Goal: Complete application form

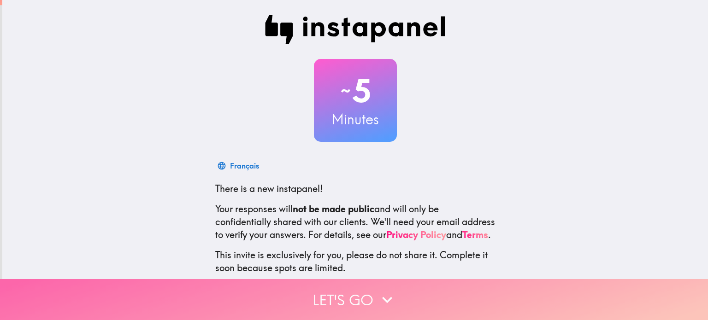
click at [381, 291] on icon "button" at bounding box center [387, 300] width 20 height 20
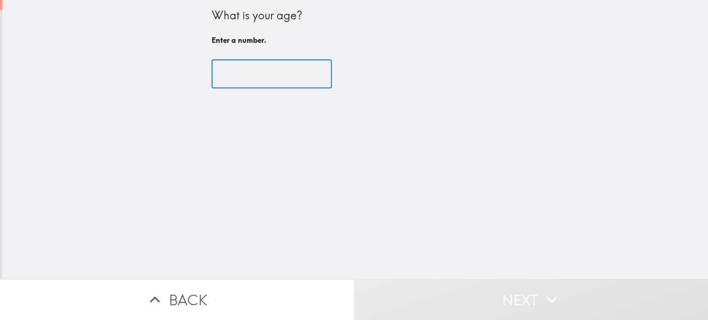
click at [277, 71] on input "number" at bounding box center [272, 74] width 120 height 29
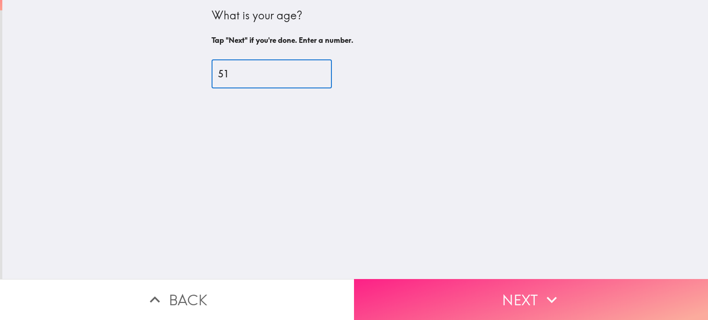
type input "51"
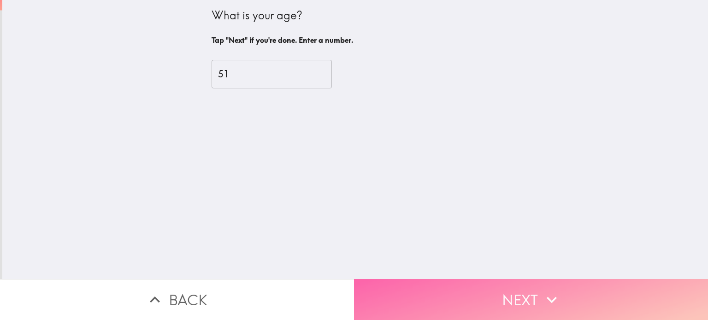
click at [478, 293] on button "Next" at bounding box center [531, 299] width 354 height 41
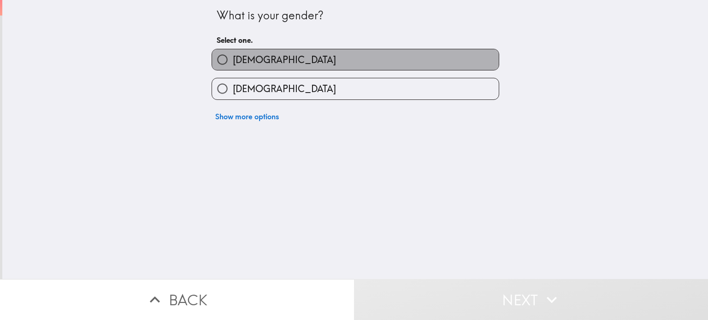
click at [311, 62] on label "[DEMOGRAPHIC_DATA]" at bounding box center [355, 59] width 287 height 21
click at [233, 62] on input "[DEMOGRAPHIC_DATA]" at bounding box center [222, 59] width 21 height 21
radio input "true"
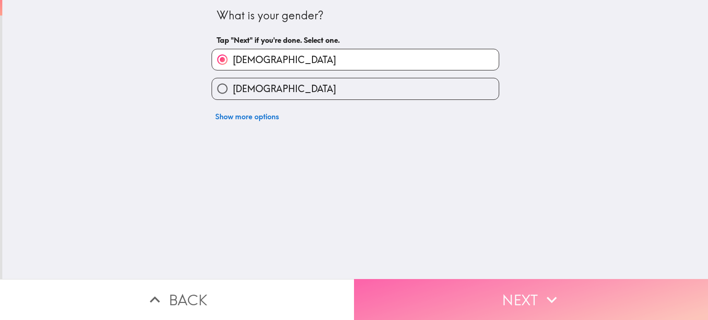
click at [451, 295] on button "Next" at bounding box center [531, 299] width 354 height 41
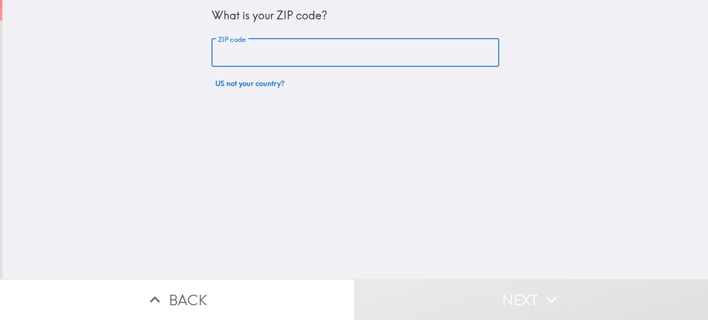
click at [264, 51] on input "ZIP code" at bounding box center [356, 53] width 288 height 29
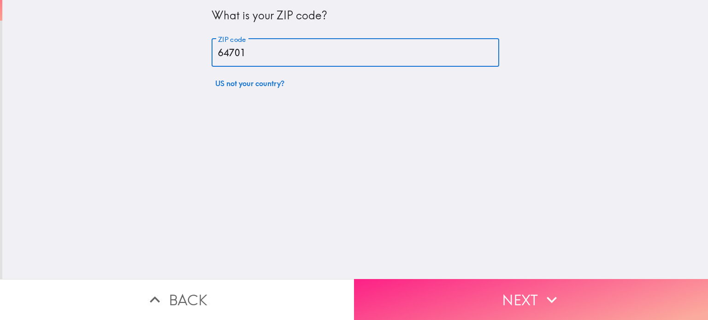
type input "64701"
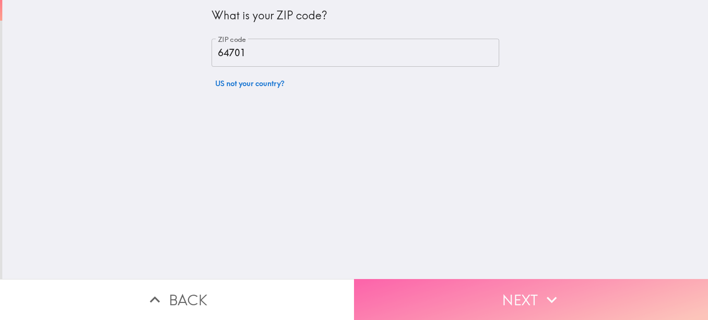
click at [410, 293] on button "Next" at bounding box center [531, 299] width 354 height 41
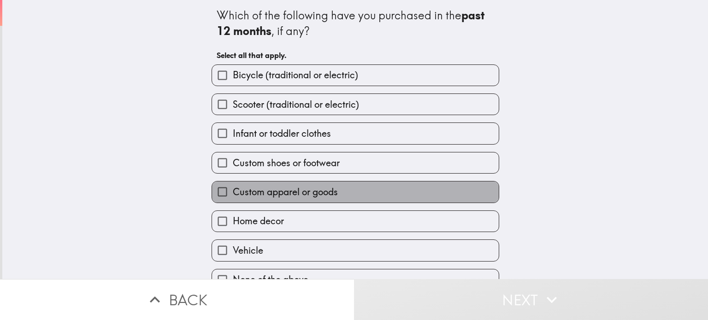
click at [341, 190] on label "Custom apparel or goods" at bounding box center [355, 192] width 287 height 21
click at [233, 190] on input "Custom apparel or goods" at bounding box center [222, 192] width 21 height 21
checkbox input "true"
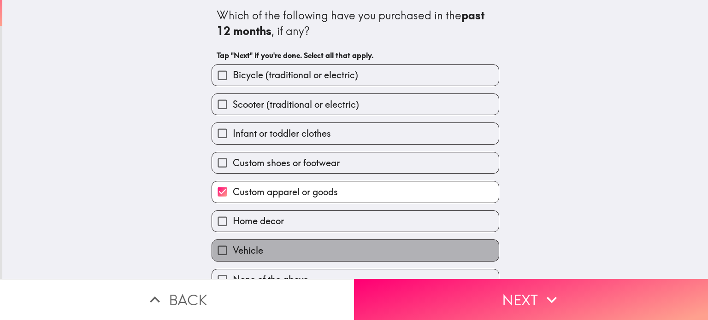
click at [402, 251] on label "Vehicle" at bounding box center [355, 250] width 287 height 21
click at [233, 251] on input "Vehicle" at bounding box center [222, 250] width 21 height 21
checkbox input "true"
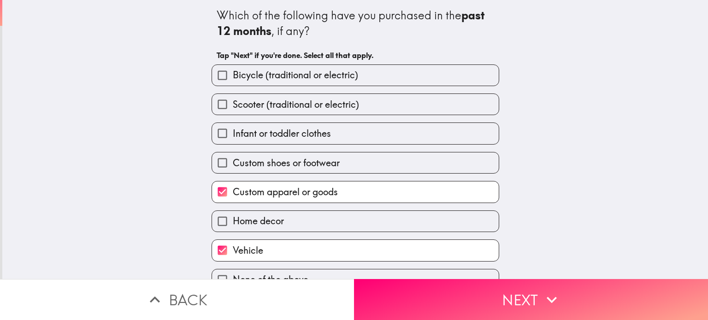
click at [590, 225] on div "Which of the following have you purchased in the past 12 months , if any? Tap "…" at bounding box center [355, 139] width 706 height 279
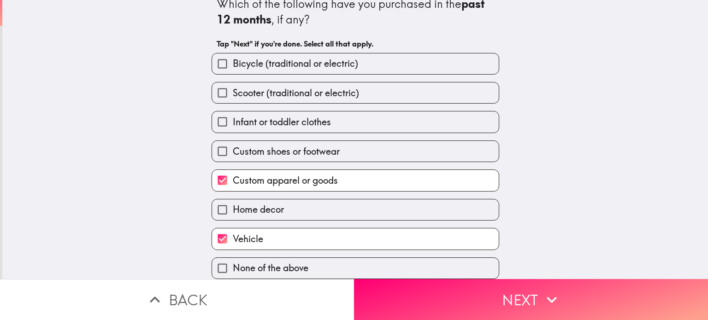
scroll to position [17, 0]
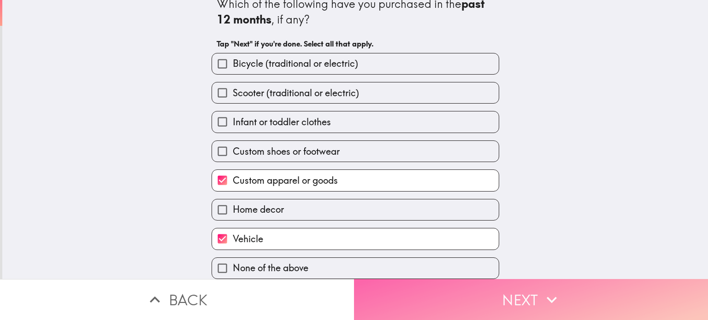
click at [573, 291] on button "Next" at bounding box center [531, 299] width 354 height 41
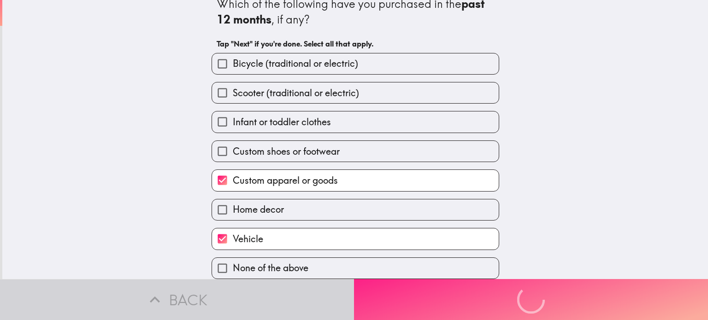
scroll to position [0, 0]
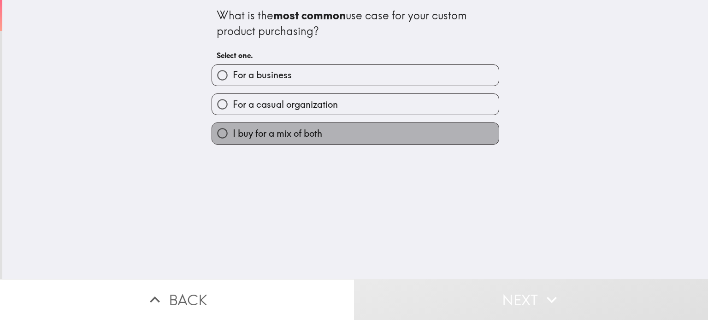
click at [305, 136] on span "I buy for a mix of both" at bounding box center [277, 133] width 89 height 13
click at [233, 136] on input "I buy for a mix of both" at bounding box center [222, 133] width 21 height 21
radio input "true"
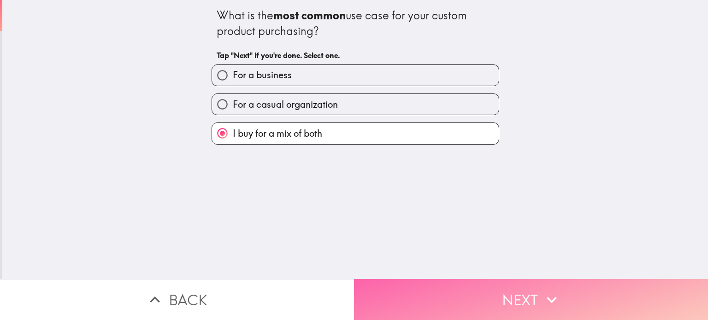
click at [447, 290] on button "Next" at bounding box center [531, 299] width 354 height 41
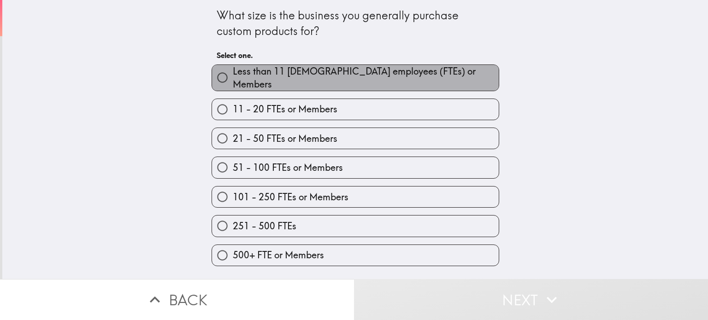
click at [361, 73] on span "Less than 11 [DEMOGRAPHIC_DATA] employees (FTEs) or Members" at bounding box center [366, 78] width 266 height 26
click at [233, 73] on input "Less than 11 [DEMOGRAPHIC_DATA] employees (FTEs) or Members" at bounding box center [222, 77] width 21 height 21
radio input "true"
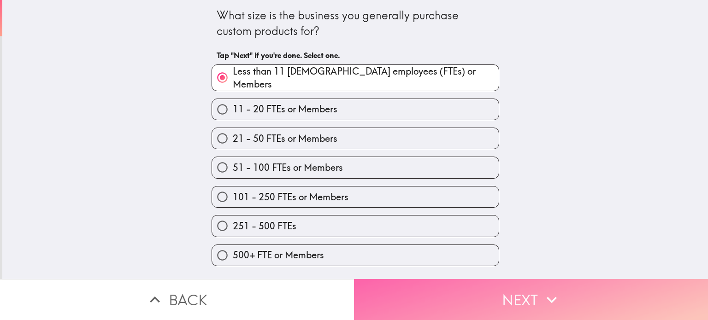
click at [542, 293] on icon "button" at bounding box center [552, 300] width 20 height 20
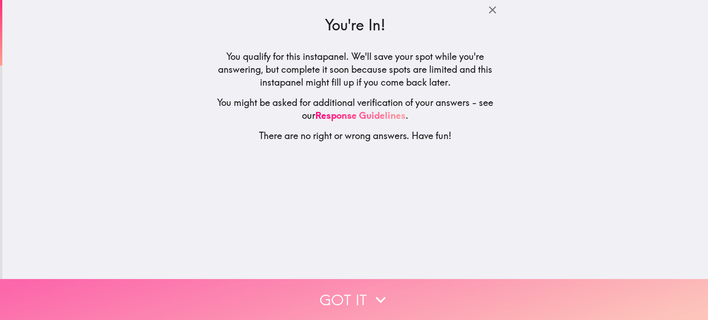
click at [337, 295] on button "Got it" at bounding box center [354, 299] width 708 height 41
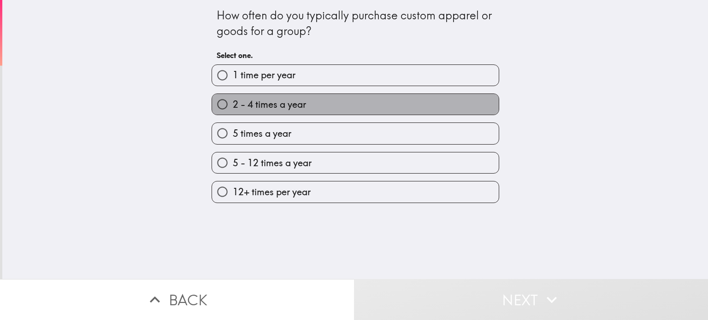
click at [310, 105] on label "2 - 4 times a year" at bounding box center [355, 104] width 287 height 21
click at [233, 105] on input "2 - 4 times a year" at bounding box center [222, 104] width 21 height 21
radio input "true"
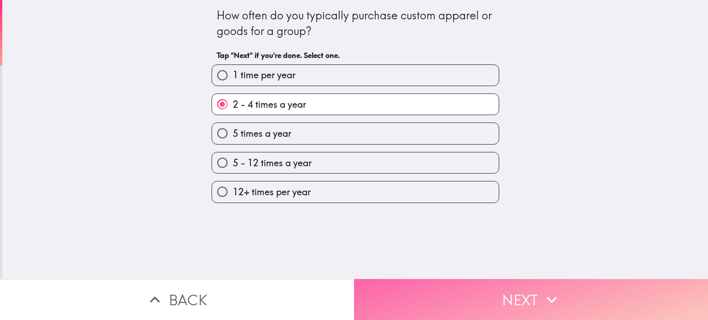
click at [435, 282] on button "Next" at bounding box center [531, 299] width 354 height 41
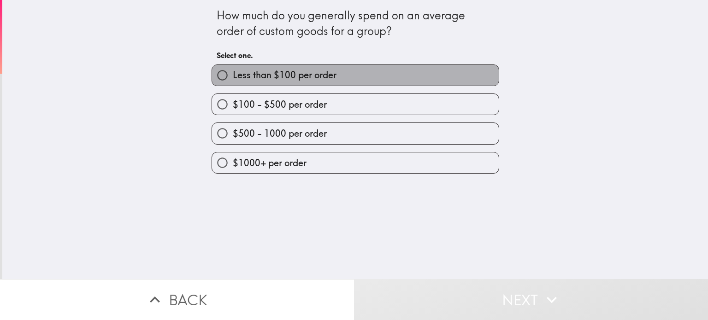
click at [321, 79] on span "Less than $100 per order" at bounding box center [285, 75] width 104 height 13
click at [233, 79] on input "Less than $100 per order" at bounding box center [222, 75] width 21 height 21
radio input "true"
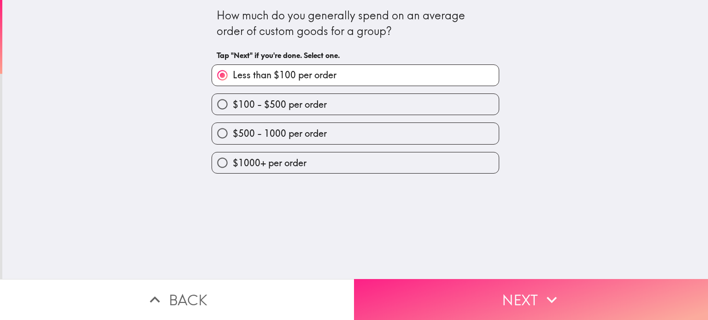
click at [425, 283] on button "Next" at bounding box center [531, 299] width 354 height 41
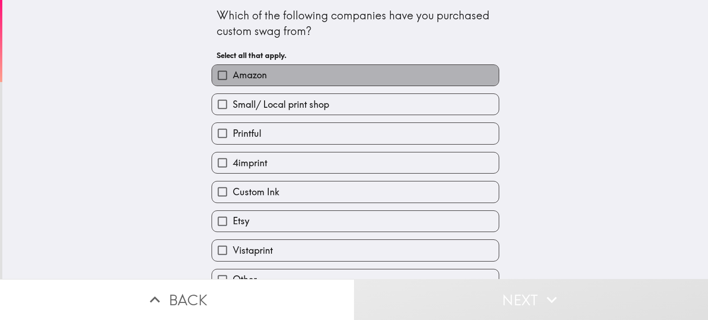
click at [285, 75] on label "Amazon" at bounding box center [355, 75] width 287 height 21
click at [233, 75] on input "Amazon" at bounding box center [222, 75] width 21 height 21
checkbox input "true"
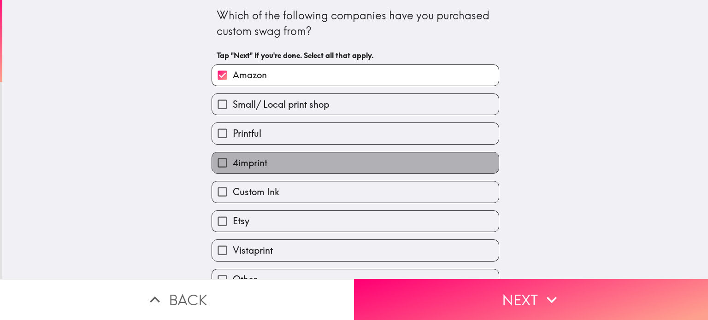
click at [278, 162] on label "4imprint" at bounding box center [355, 163] width 287 height 21
click at [233, 162] on input "4imprint" at bounding box center [222, 163] width 21 height 21
checkbox input "true"
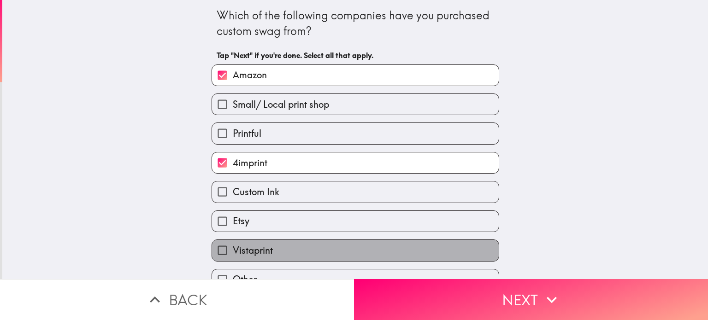
click at [286, 248] on label "Vistaprint" at bounding box center [355, 250] width 287 height 21
click at [233, 248] on input "Vistaprint" at bounding box center [222, 250] width 21 height 21
checkbox input "true"
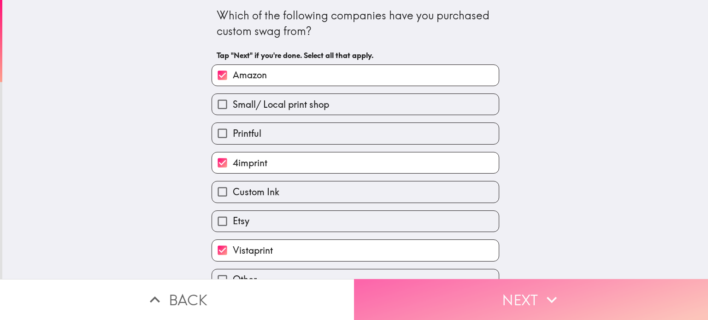
click at [371, 291] on button "Next" at bounding box center [531, 299] width 354 height 41
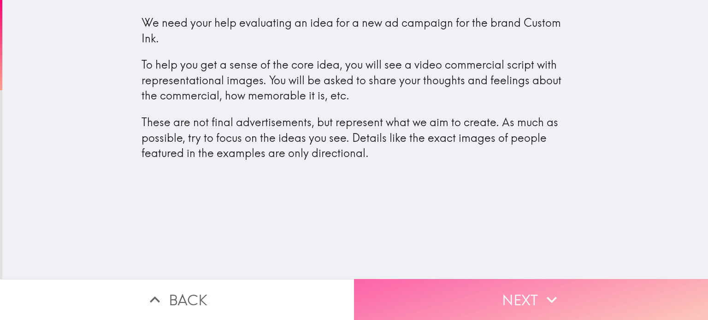
click at [380, 293] on button "Next" at bounding box center [531, 299] width 354 height 41
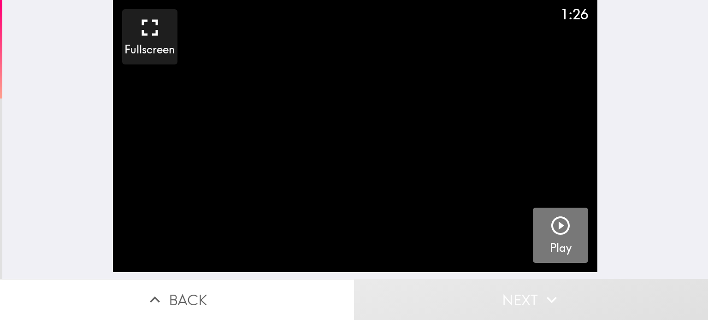
click at [562, 230] on icon "button" at bounding box center [560, 226] width 22 height 22
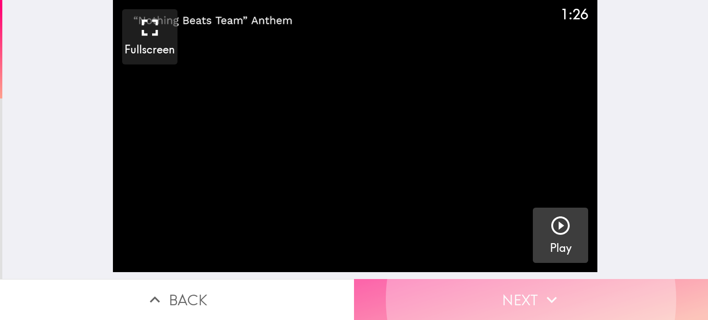
click at [498, 293] on button "Next" at bounding box center [531, 299] width 354 height 41
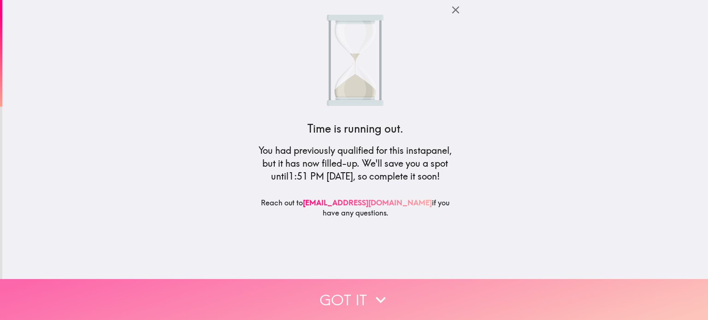
click at [388, 301] on button "Got it" at bounding box center [354, 299] width 708 height 41
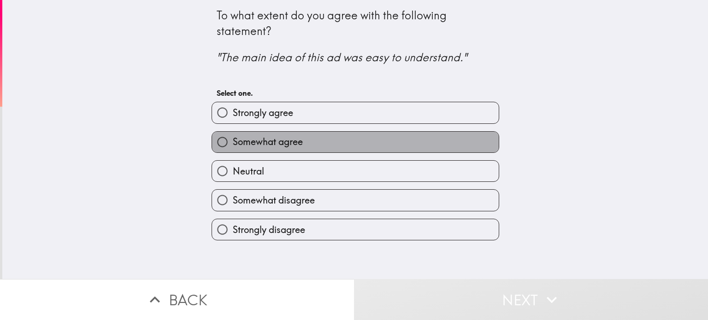
click at [294, 136] on span "Somewhat agree" at bounding box center [268, 142] width 70 height 13
click at [233, 136] on input "Somewhat agree" at bounding box center [222, 142] width 21 height 21
radio input "true"
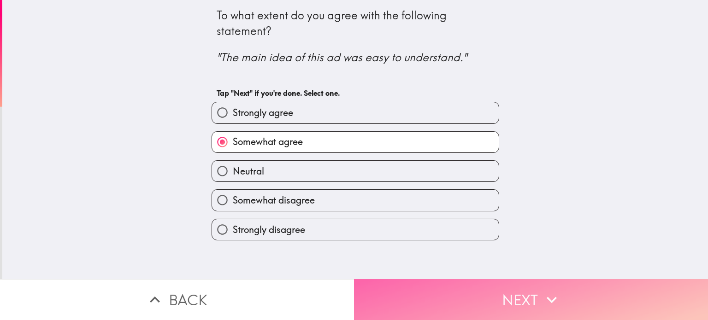
click at [451, 282] on button "Next" at bounding box center [531, 299] width 354 height 41
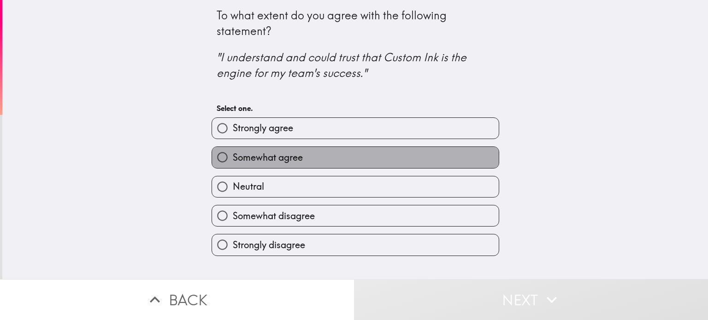
click at [323, 163] on label "Somewhat agree" at bounding box center [355, 157] width 287 height 21
click at [233, 163] on input "Somewhat agree" at bounding box center [222, 157] width 21 height 21
radio input "true"
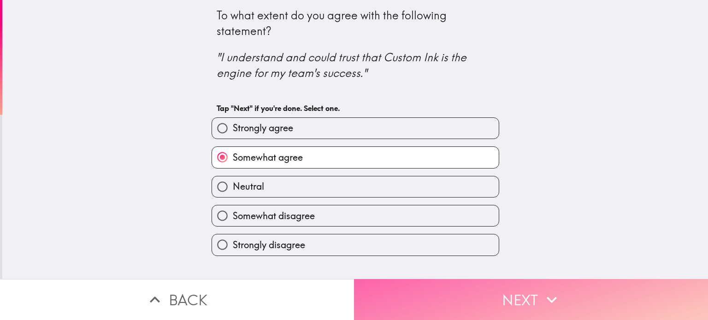
click at [439, 304] on button "Next" at bounding box center [531, 299] width 354 height 41
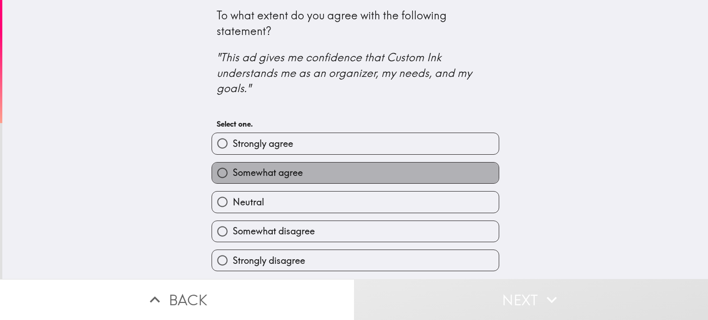
click at [303, 171] on label "Somewhat agree" at bounding box center [355, 173] width 287 height 21
click at [233, 171] on input "Somewhat agree" at bounding box center [222, 173] width 21 height 21
radio input "true"
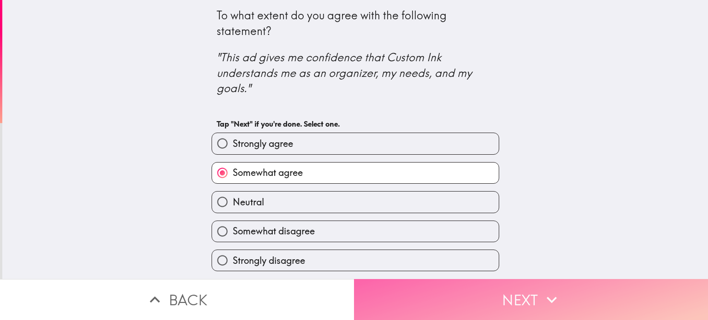
click at [421, 295] on button "Next" at bounding box center [531, 299] width 354 height 41
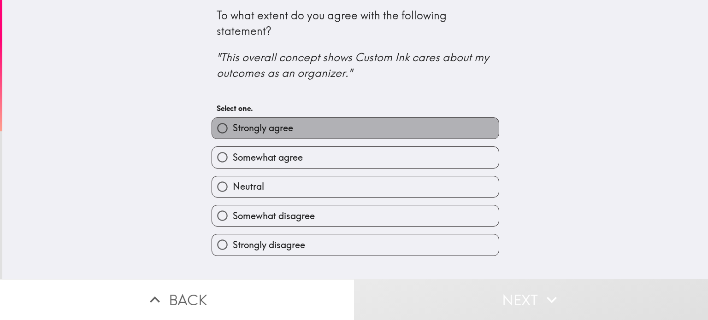
click at [289, 131] on label "Strongly agree" at bounding box center [355, 128] width 287 height 21
click at [233, 131] on input "Strongly agree" at bounding box center [222, 128] width 21 height 21
radio input "true"
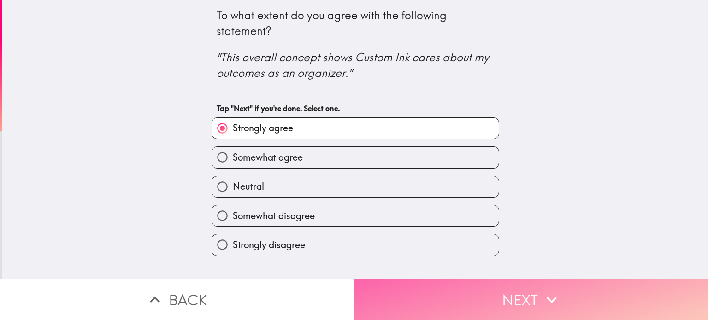
click at [503, 288] on button "Next" at bounding box center [531, 299] width 354 height 41
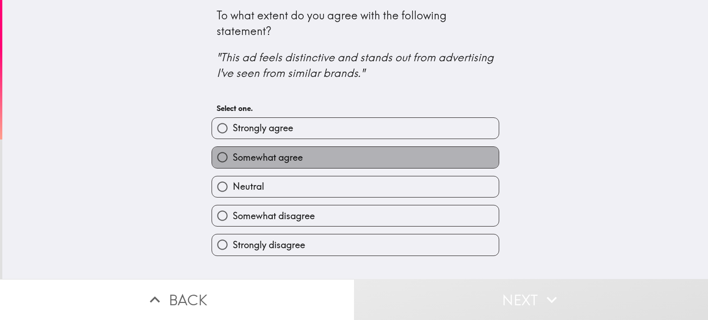
click at [307, 156] on label "Somewhat agree" at bounding box center [355, 157] width 287 height 21
click at [233, 156] on input "Somewhat agree" at bounding box center [222, 157] width 21 height 21
radio input "true"
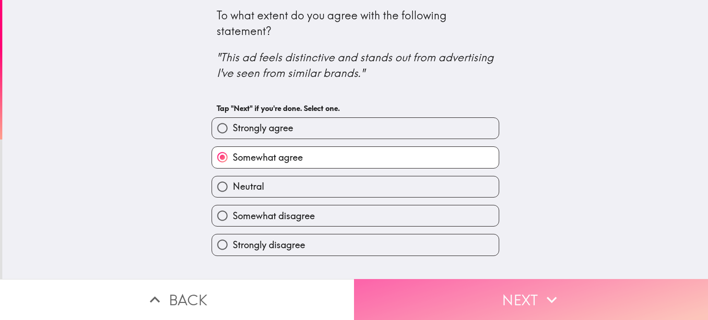
click at [461, 283] on button "Next" at bounding box center [531, 299] width 354 height 41
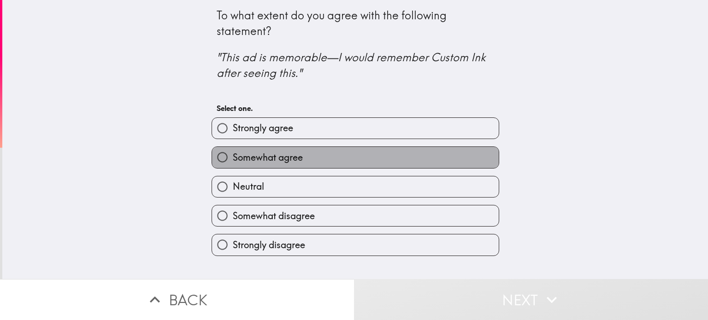
click at [280, 156] on span "Somewhat agree" at bounding box center [268, 157] width 70 height 13
click at [233, 156] on input "Somewhat agree" at bounding box center [222, 157] width 21 height 21
radio input "true"
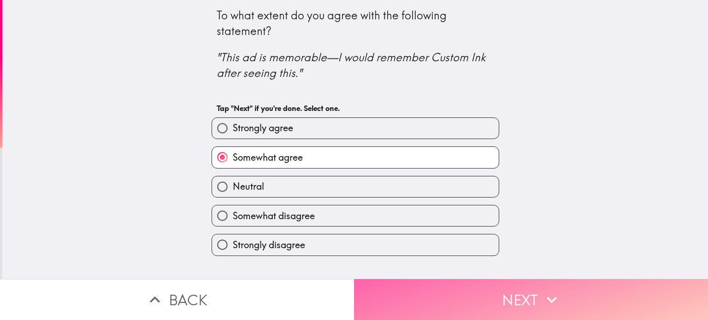
click at [500, 289] on button "Next" at bounding box center [531, 299] width 354 height 41
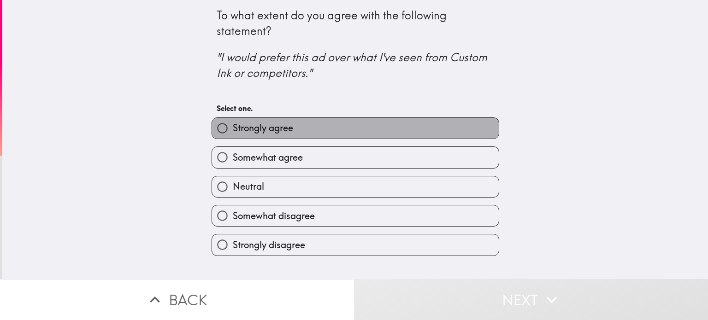
click at [269, 129] on span "Strongly agree" at bounding box center [263, 128] width 60 height 13
click at [233, 129] on input "Strongly agree" at bounding box center [222, 128] width 21 height 21
radio input "true"
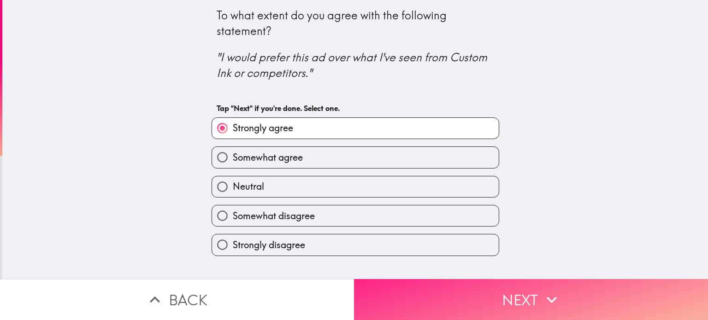
click at [479, 303] on button "Next" at bounding box center [531, 299] width 354 height 41
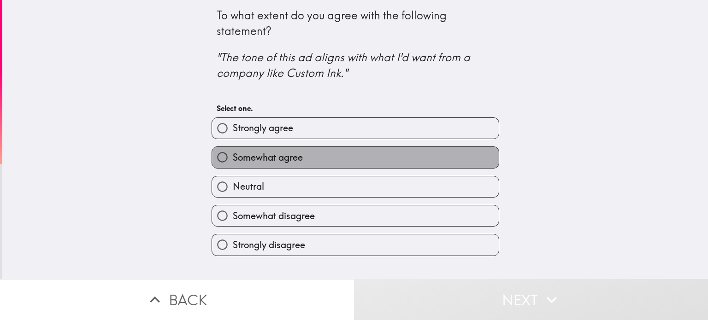
click at [286, 153] on span "Somewhat agree" at bounding box center [268, 157] width 70 height 13
click at [233, 153] on input "Somewhat agree" at bounding box center [222, 157] width 21 height 21
radio input "true"
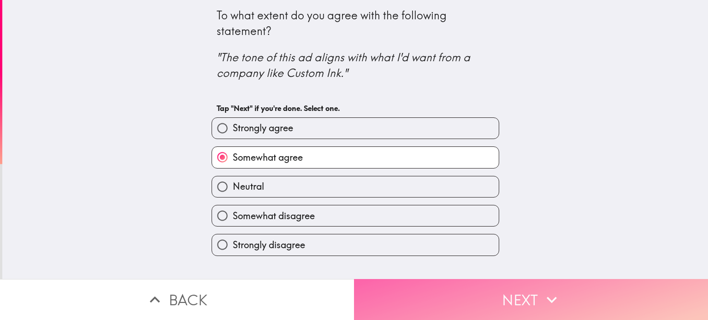
click at [431, 286] on button "Next" at bounding box center [531, 299] width 354 height 41
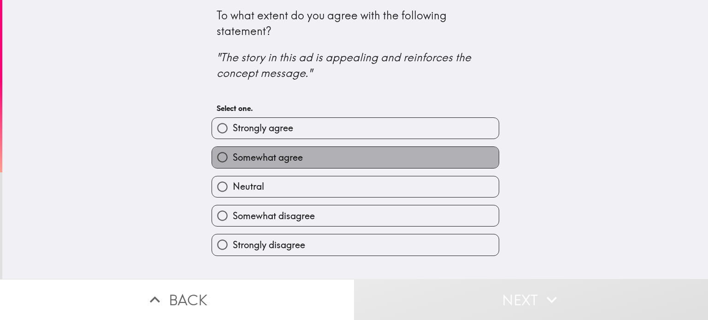
click at [286, 158] on span "Somewhat agree" at bounding box center [268, 157] width 70 height 13
click at [233, 158] on input "Somewhat agree" at bounding box center [222, 157] width 21 height 21
radio input "true"
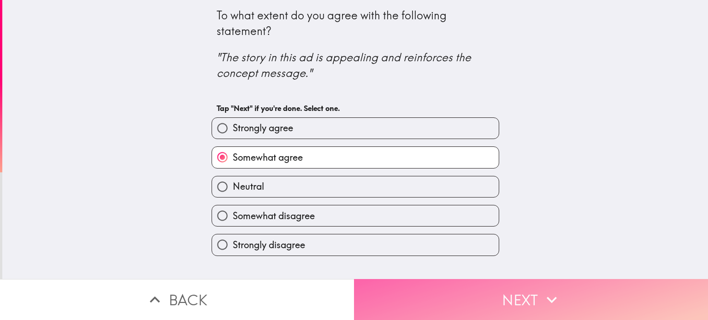
click at [437, 289] on button "Next" at bounding box center [531, 299] width 354 height 41
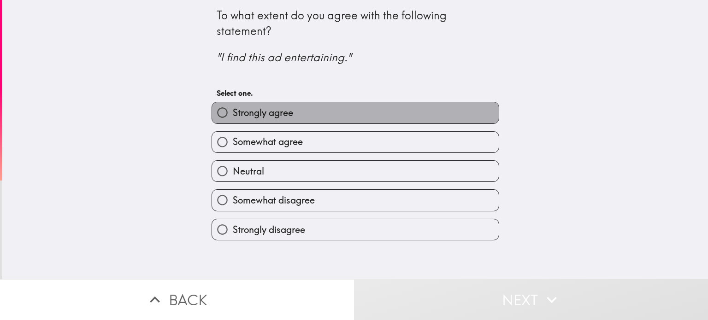
click at [268, 109] on span "Strongly agree" at bounding box center [263, 112] width 60 height 13
click at [233, 109] on input "Strongly agree" at bounding box center [222, 112] width 21 height 21
radio input "true"
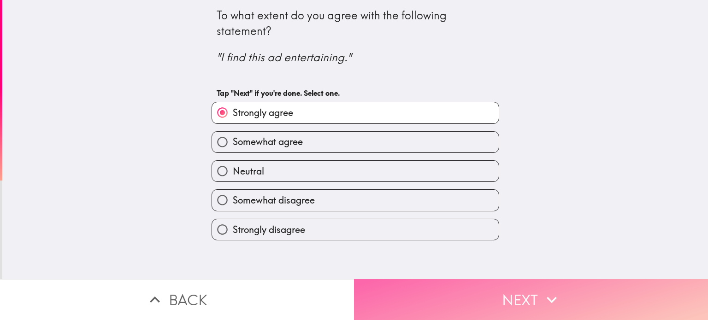
click at [406, 291] on button "Next" at bounding box center [531, 299] width 354 height 41
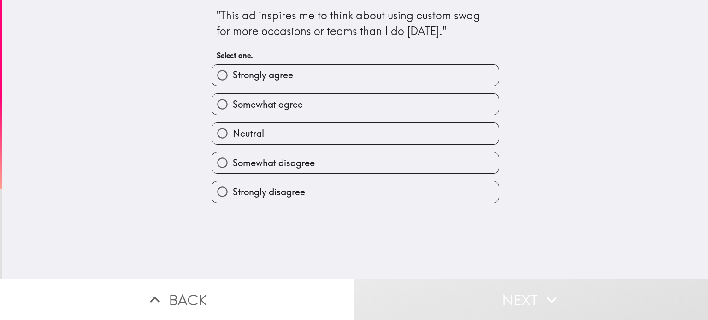
click at [373, 107] on label "Somewhat agree" at bounding box center [355, 104] width 287 height 21
click at [233, 107] on input "Somewhat agree" at bounding box center [222, 104] width 21 height 21
radio input "true"
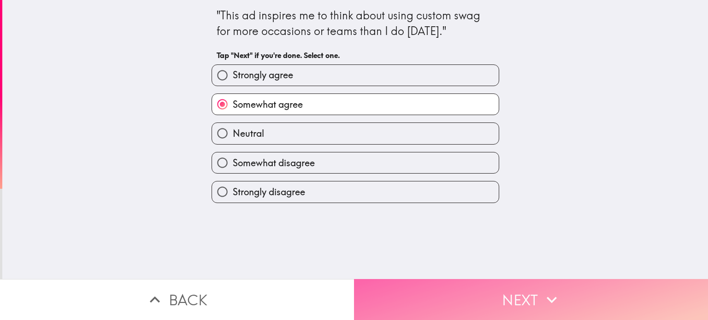
click at [464, 288] on button "Next" at bounding box center [531, 299] width 354 height 41
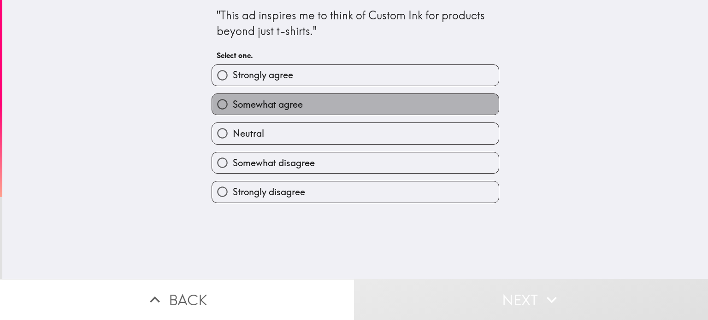
click at [276, 106] on span "Somewhat agree" at bounding box center [268, 104] width 70 height 13
click at [233, 106] on input "Somewhat agree" at bounding box center [222, 104] width 21 height 21
radio input "true"
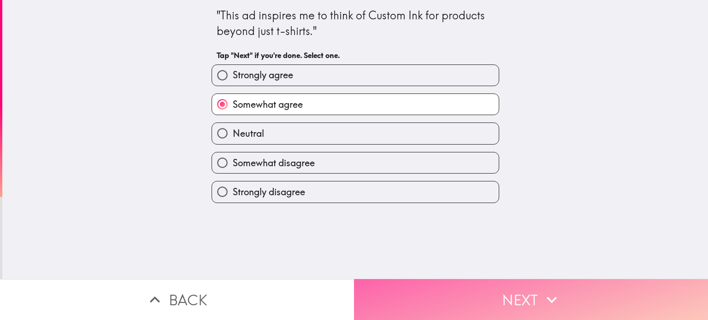
click at [472, 304] on button "Next" at bounding box center [531, 299] width 354 height 41
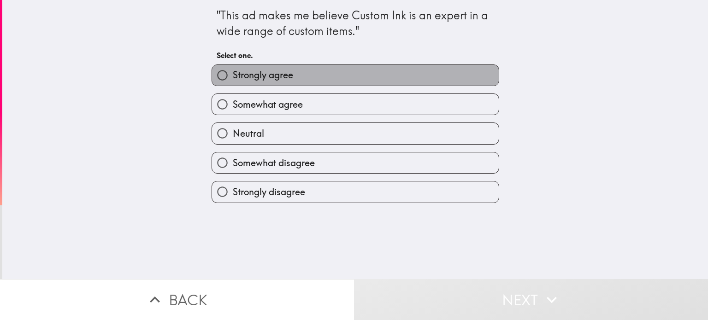
click at [288, 71] on label "Strongly agree" at bounding box center [355, 75] width 287 height 21
click at [233, 71] on input "Strongly agree" at bounding box center [222, 75] width 21 height 21
radio input "true"
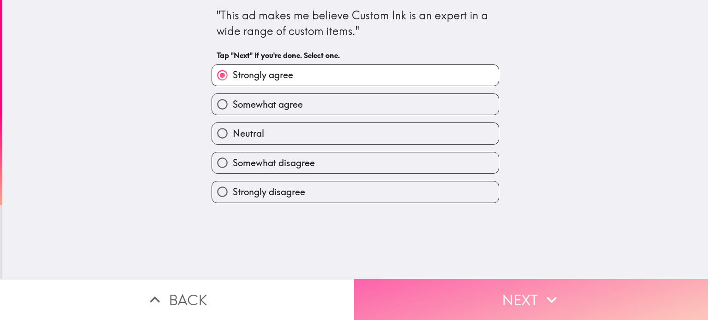
click at [454, 283] on button "Next" at bounding box center [531, 299] width 354 height 41
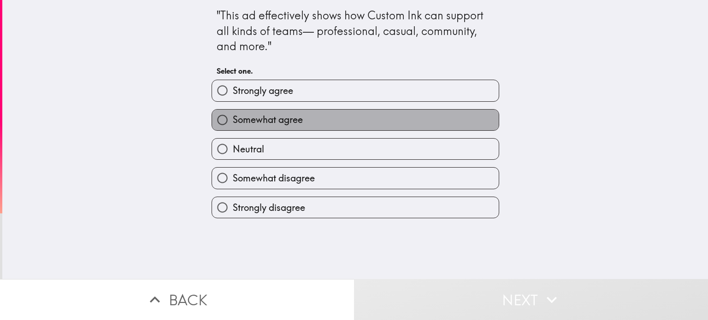
click at [289, 121] on span "Somewhat agree" at bounding box center [268, 119] width 70 height 13
click at [233, 121] on input "Somewhat agree" at bounding box center [222, 120] width 21 height 21
radio input "true"
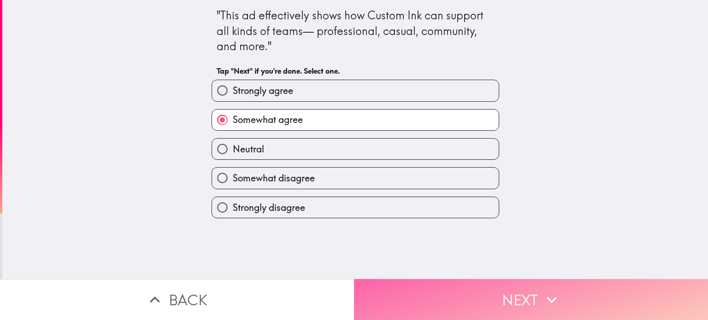
click at [401, 295] on button "Next" at bounding box center [531, 299] width 354 height 41
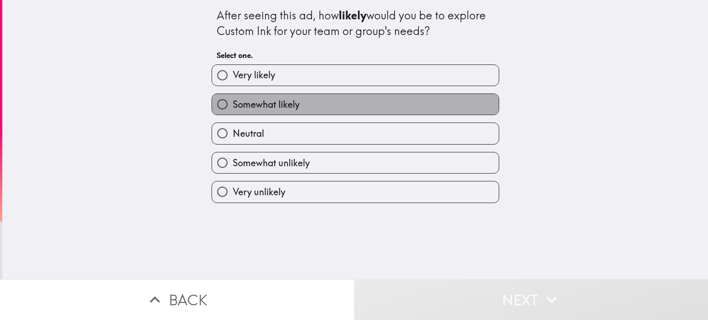
click at [280, 101] on span "Somewhat likely" at bounding box center [266, 104] width 67 height 13
click at [233, 101] on input "Somewhat likely" at bounding box center [222, 104] width 21 height 21
radio input "true"
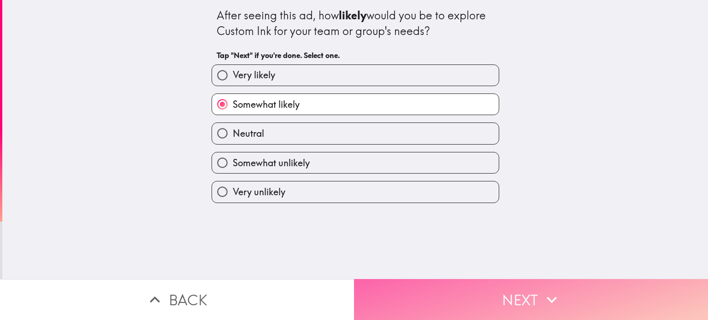
click at [431, 290] on button "Next" at bounding box center [531, 299] width 354 height 41
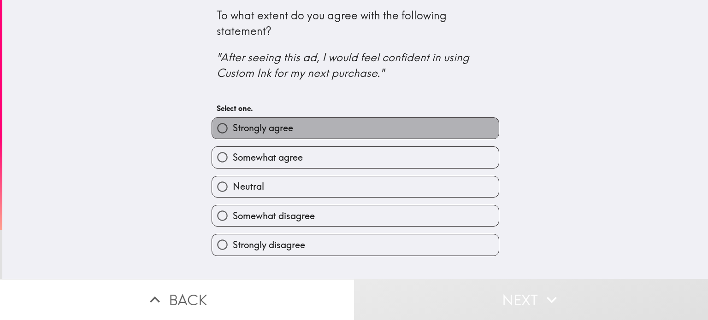
click at [308, 135] on label "Strongly agree" at bounding box center [355, 128] width 287 height 21
click at [233, 135] on input "Strongly agree" at bounding box center [222, 128] width 21 height 21
radio input "true"
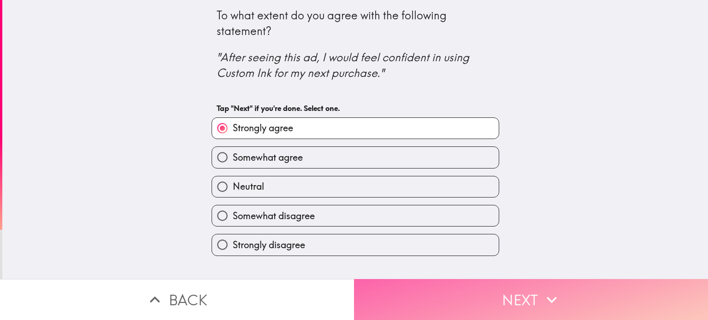
click at [413, 298] on button "Next" at bounding box center [531, 299] width 354 height 41
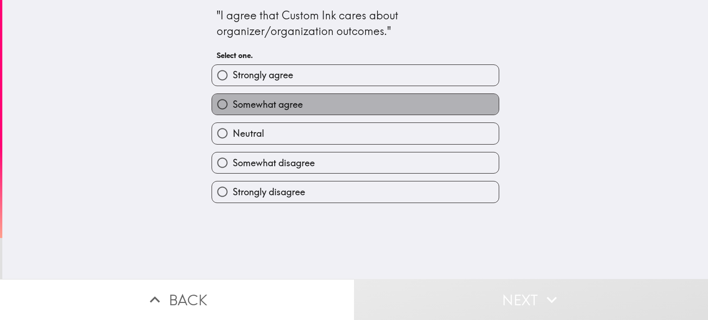
click at [293, 105] on span "Somewhat agree" at bounding box center [268, 104] width 70 height 13
click at [233, 105] on input "Somewhat agree" at bounding box center [222, 104] width 21 height 21
radio input "true"
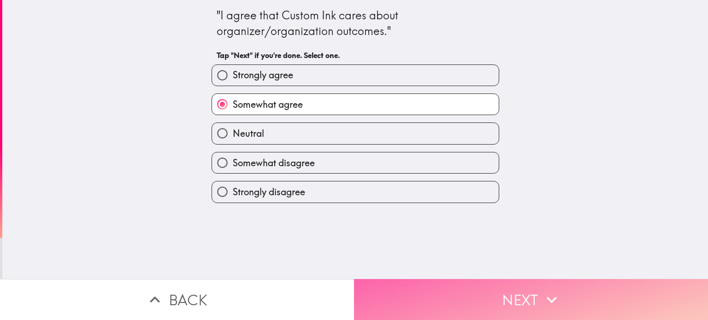
click at [414, 298] on button "Next" at bounding box center [531, 299] width 354 height 41
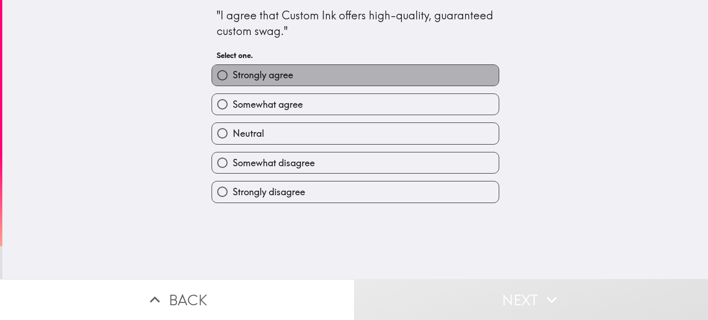
click at [254, 72] on span "Strongly agree" at bounding box center [263, 75] width 60 height 13
click at [233, 72] on input "Strongly agree" at bounding box center [222, 75] width 21 height 21
radio input "true"
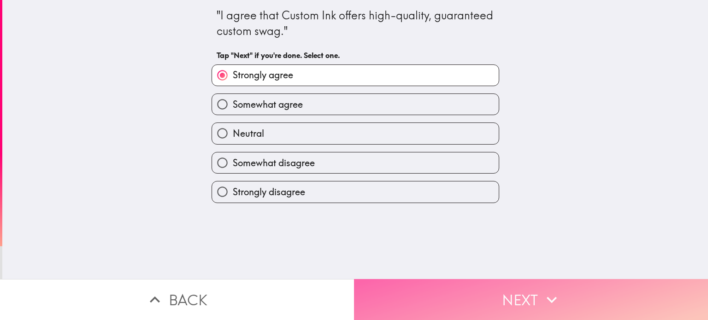
click at [497, 297] on button "Next" at bounding box center [531, 299] width 354 height 41
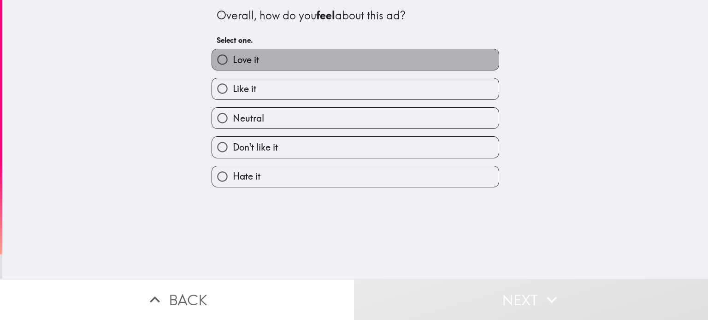
click at [306, 64] on label "Love it" at bounding box center [355, 59] width 287 height 21
click at [233, 64] on input "Love it" at bounding box center [222, 59] width 21 height 21
radio input "true"
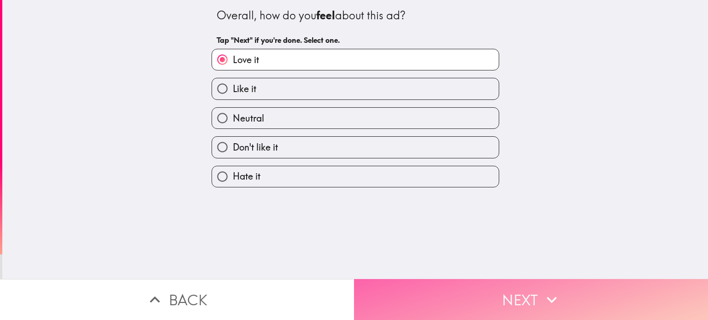
click at [434, 293] on button "Next" at bounding box center [531, 299] width 354 height 41
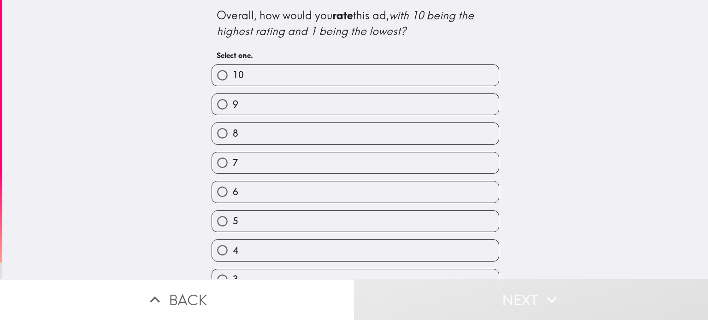
click at [252, 136] on label "8" at bounding box center [355, 133] width 287 height 21
click at [233, 136] on input "8" at bounding box center [222, 133] width 21 height 21
radio input "true"
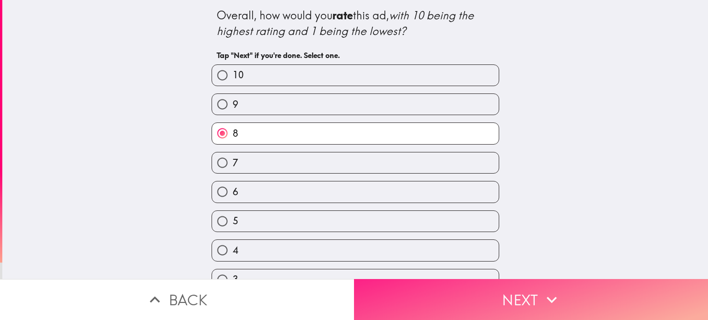
click at [472, 301] on button "Next" at bounding box center [531, 299] width 354 height 41
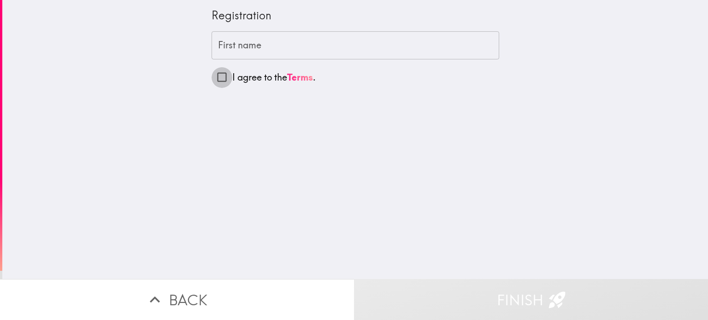
click at [219, 77] on input "I agree to the Terms ." at bounding box center [222, 77] width 21 height 21
checkbox input "true"
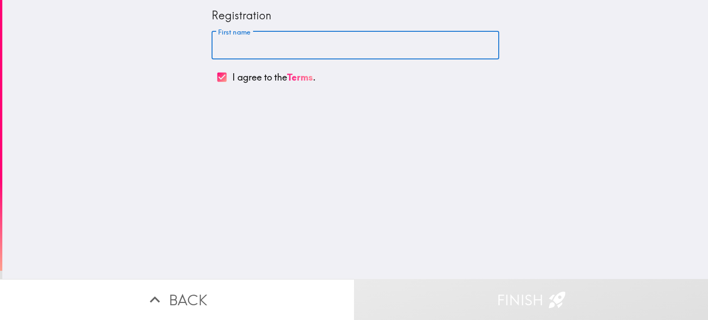
click at [256, 54] on input "First name" at bounding box center [356, 45] width 288 height 29
type input "[PERSON_NAME]"
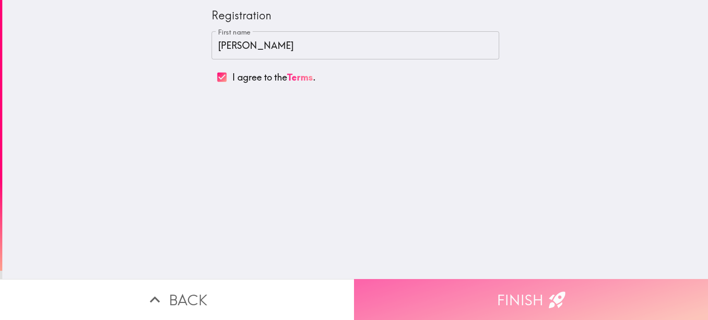
click at [490, 293] on button "Finish" at bounding box center [531, 299] width 354 height 41
